Goal: Transaction & Acquisition: Purchase product/service

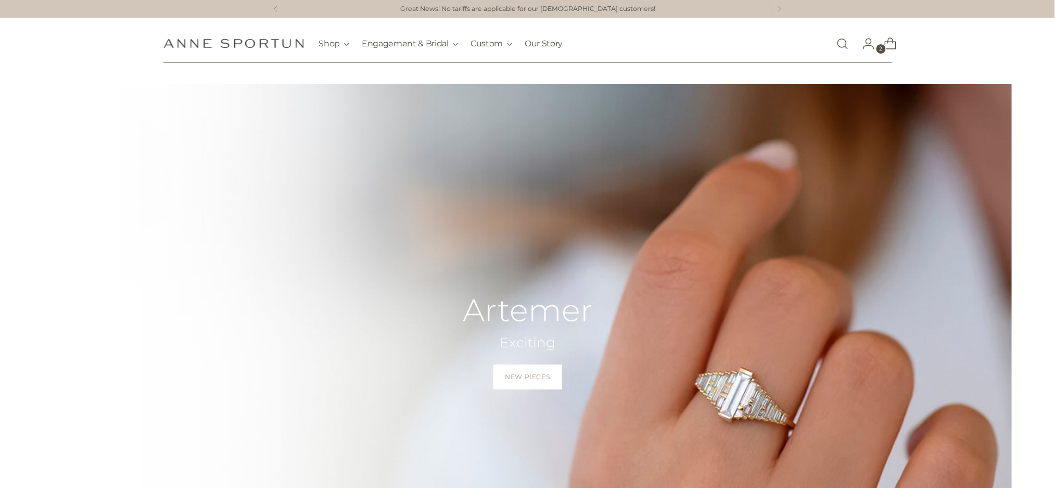
click at [839, 44] on link "Open search modal" at bounding box center [842, 43] width 21 height 21
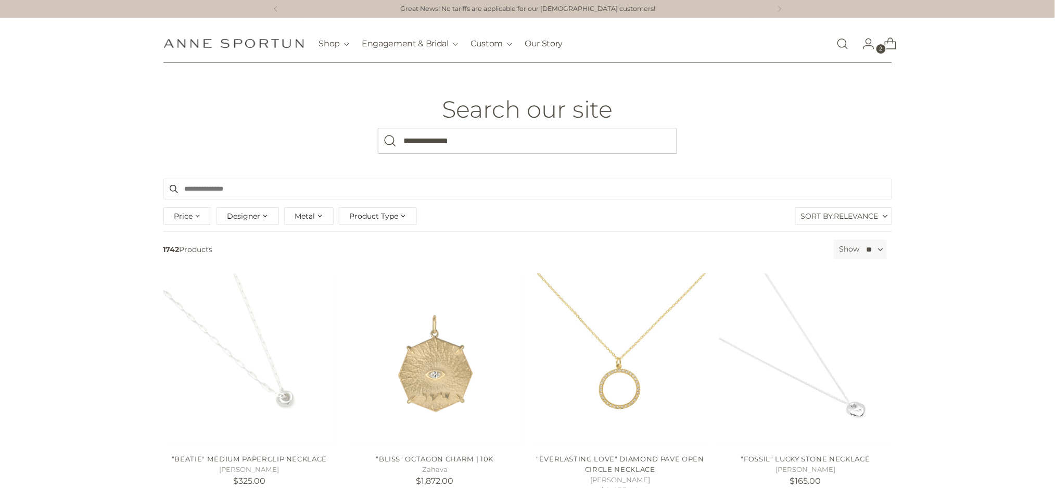
type input "**********"
click at [378, 129] on button "Search" at bounding box center [390, 141] width 25 height 25
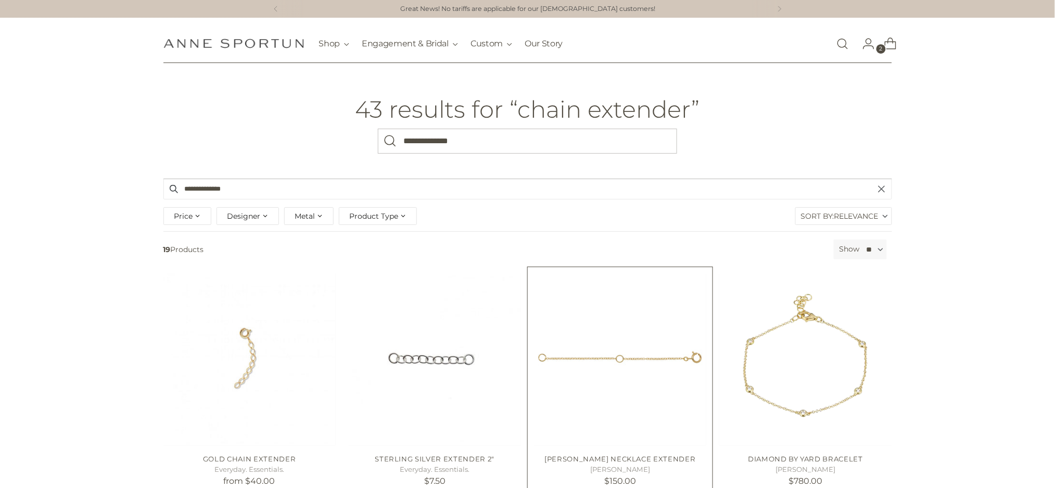
click at [0, 0] on img "Anne Sportun Necklace Extender" at bounding box center [0, 0] width 0 height 0
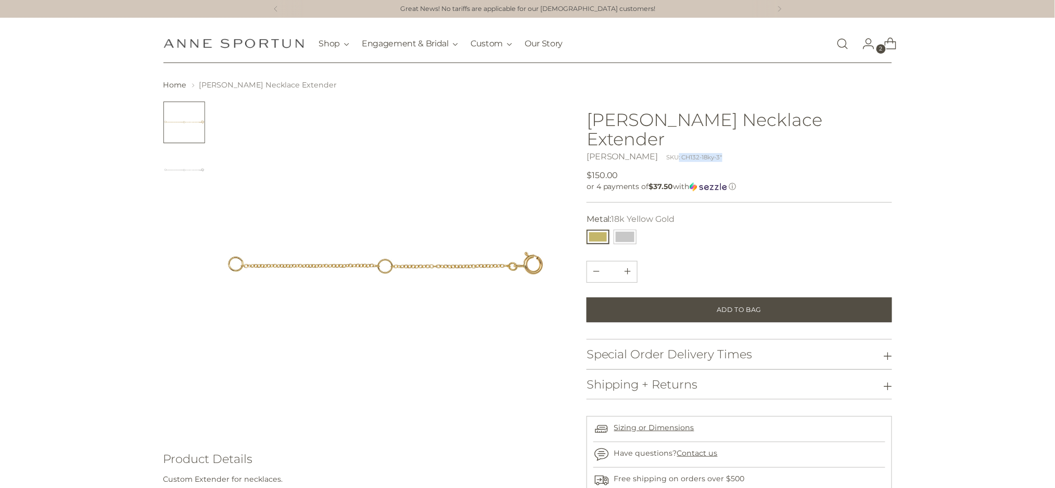
drag, startPoint x: 712, startPoint y: 134, endPoint x: 665, endPoint y: 135, distance: 47.4
click at [665, 150] on div "Anne Sportun SKU: CH132-18ky-3"" at bounding box center [739, 156] width 305 height 12
